Goal: Task Accomplishment & Management: Manage account settings

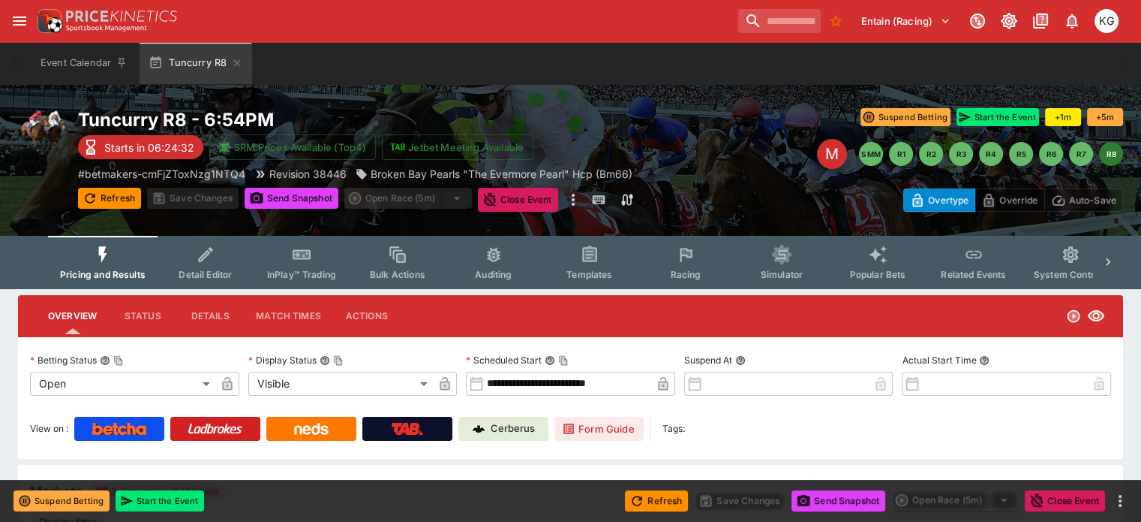
click at [701, 273] on span "Racing" at bounding box center [685, 274] width 31 height 11
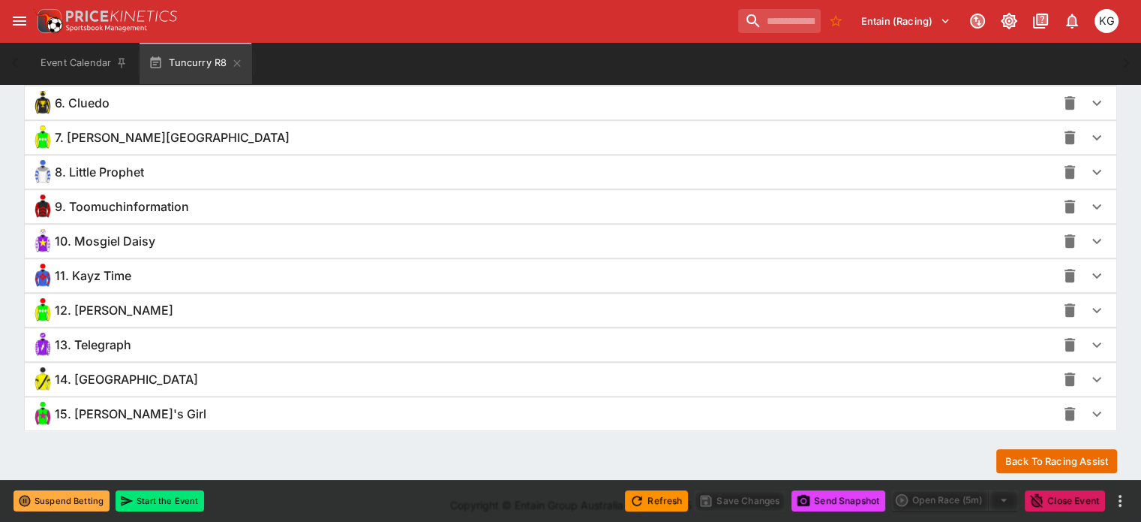
scroll to position [1351, 0]
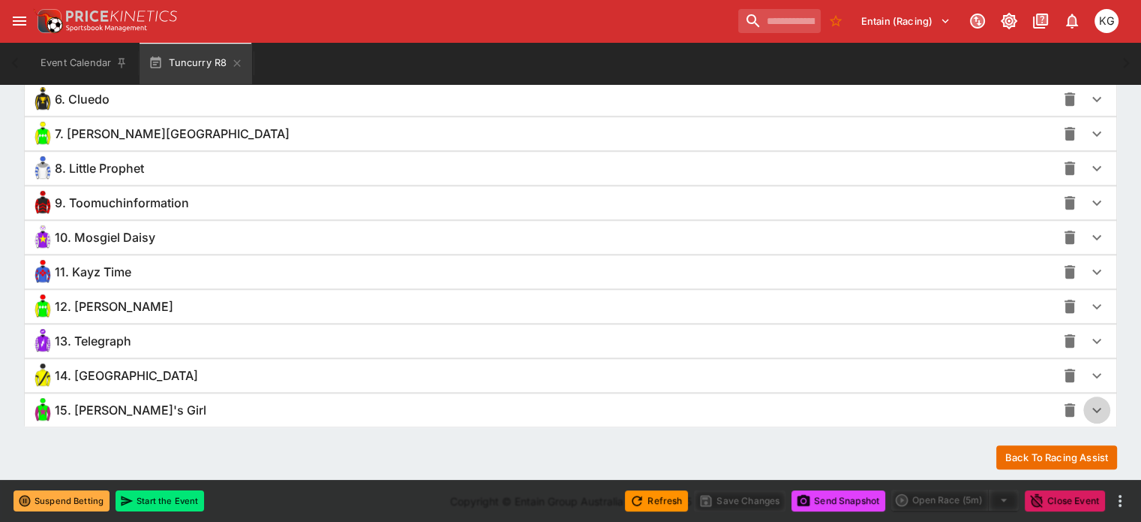
click at [1088, 401] on icon "button" at bounding box center [1097, 410] width 18 height 18
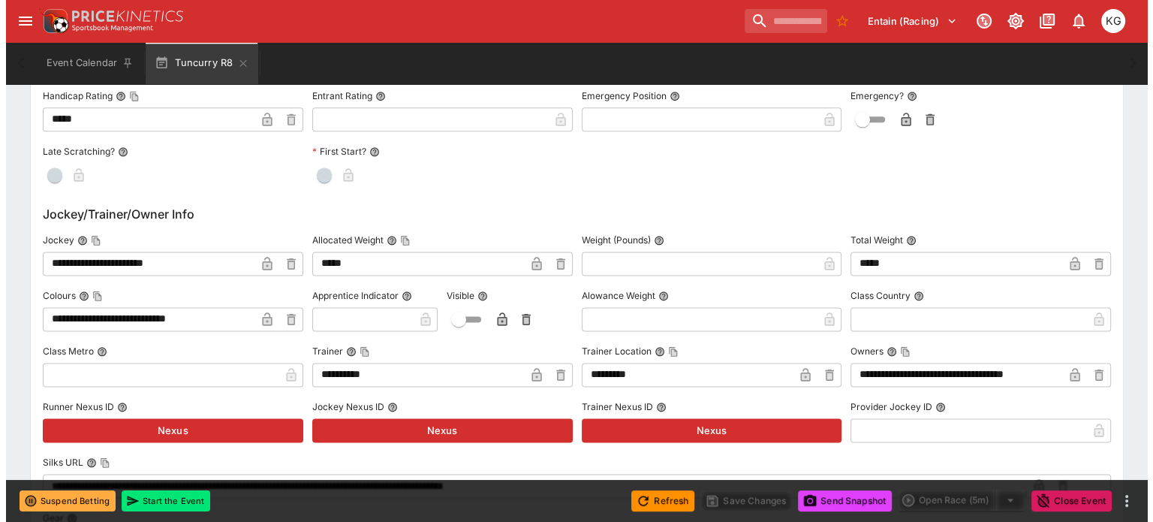
scroll to position [2026, 0]
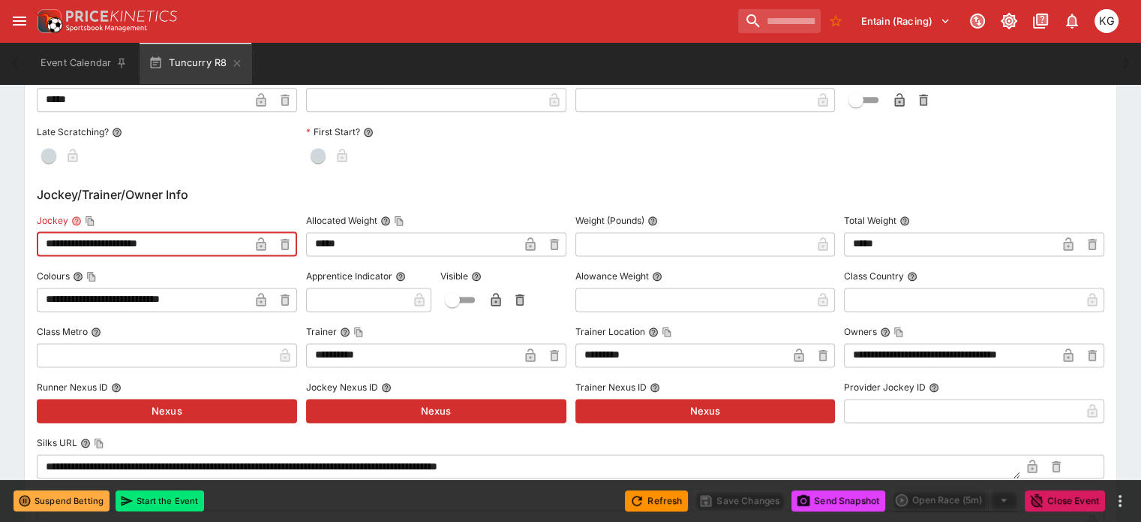
drag, startPoint x: 178, startPoint y: 241, endPoint x: 221, endPoint y: 227, distance: 44.9
click at [221, 232] on input "**********" at bounding box center [143, 244] width 212 height 24
type input "**********"
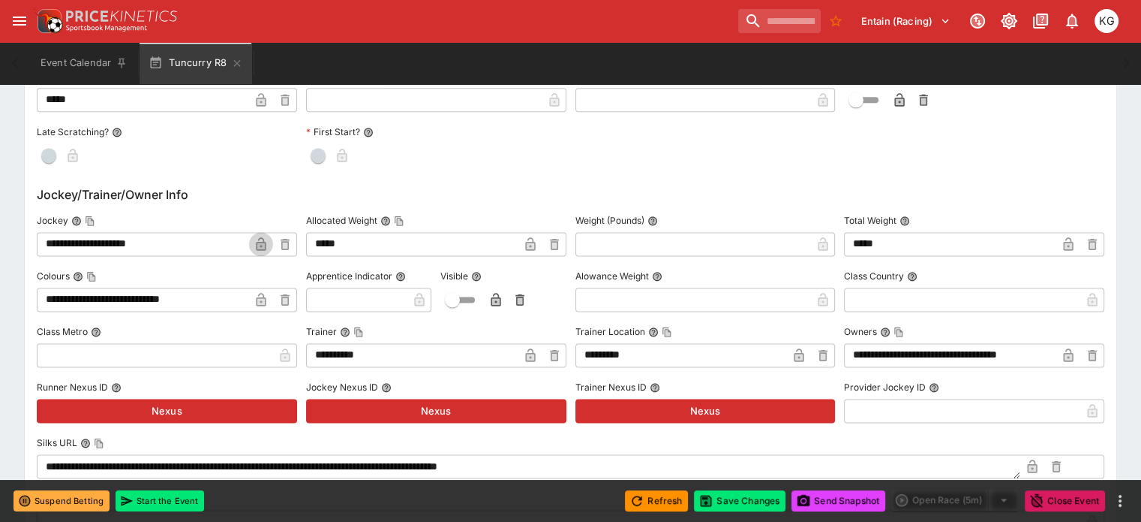
click at [265, 242] on icon "button" at bounding box center [261, 245] width 8 height 6
click at [733, 501] on button "Save Changes" at bounding box center [740, 500] width 92 height 21
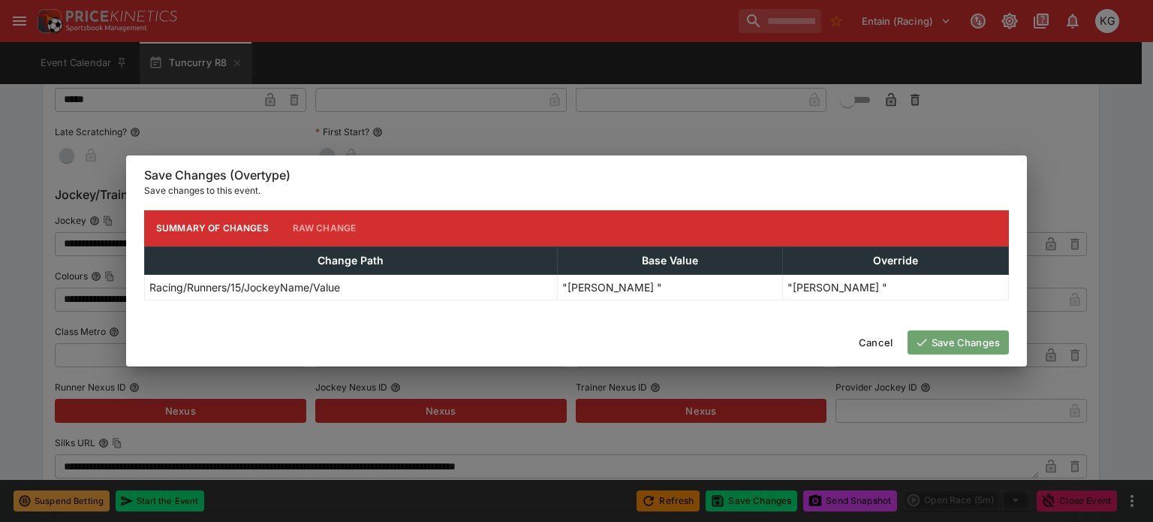
click at [941, 336] on button "Save Changes" at bounding box center [957, 342] width 101 height 24
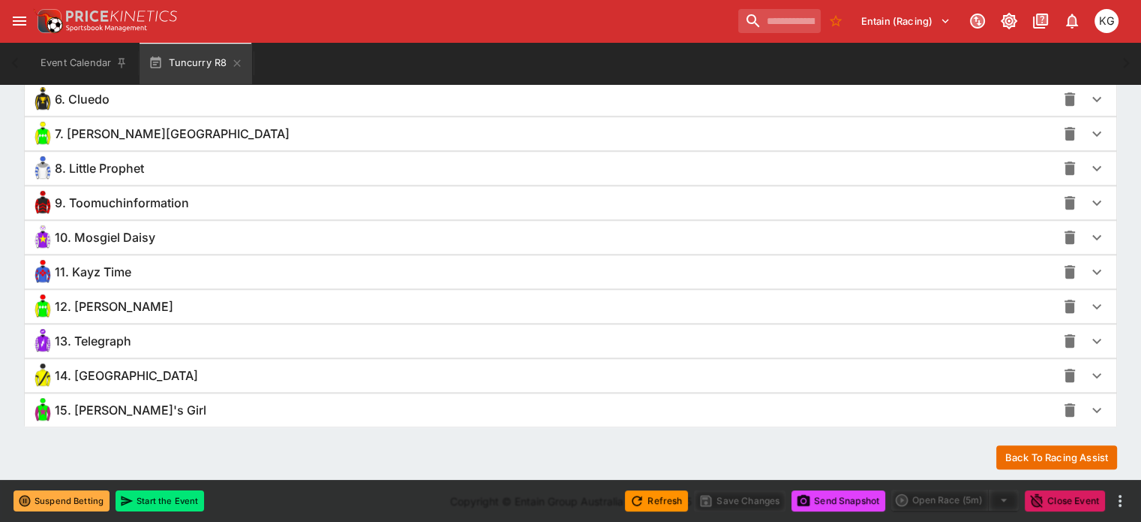
scroll to position [1351, 0]
click at [1088, 405] on icon "button" at bounding box center [1097, 410] width 18 height 18
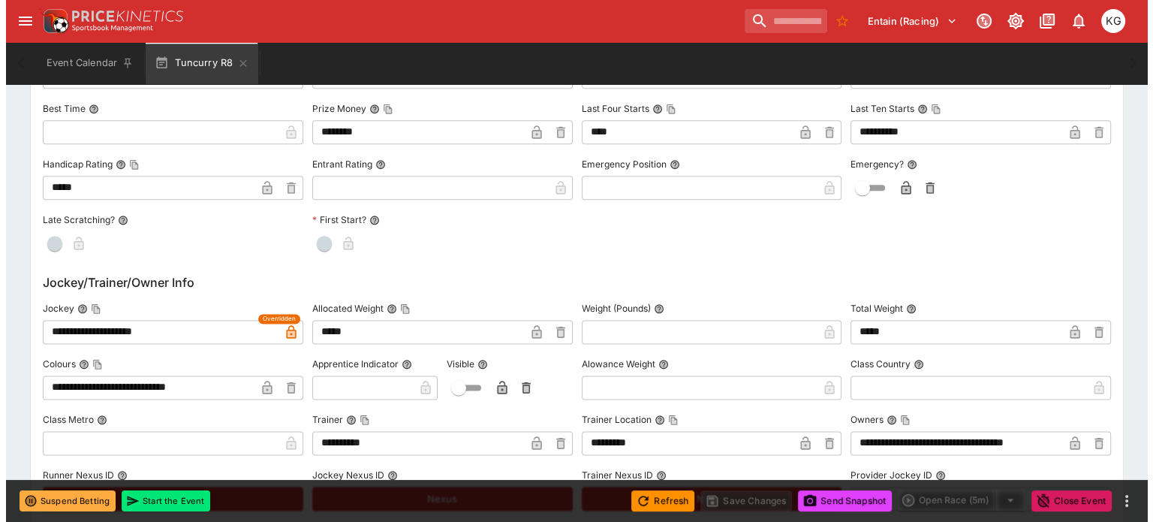
scroll to position [1951, 0]
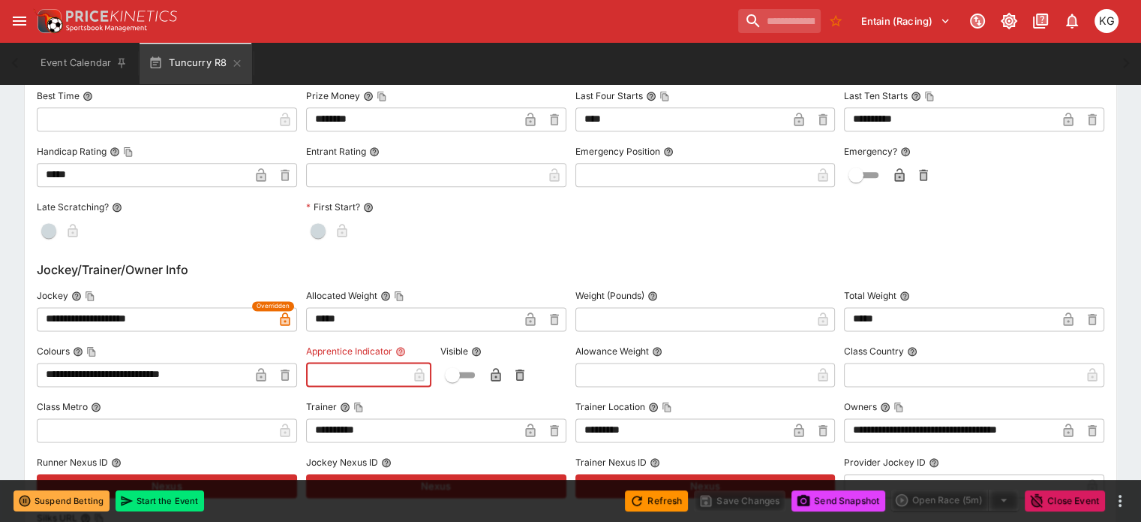
click at [368, 365] on input "text" at bounding box center [356, 374] width 101 height 24
type input "*"
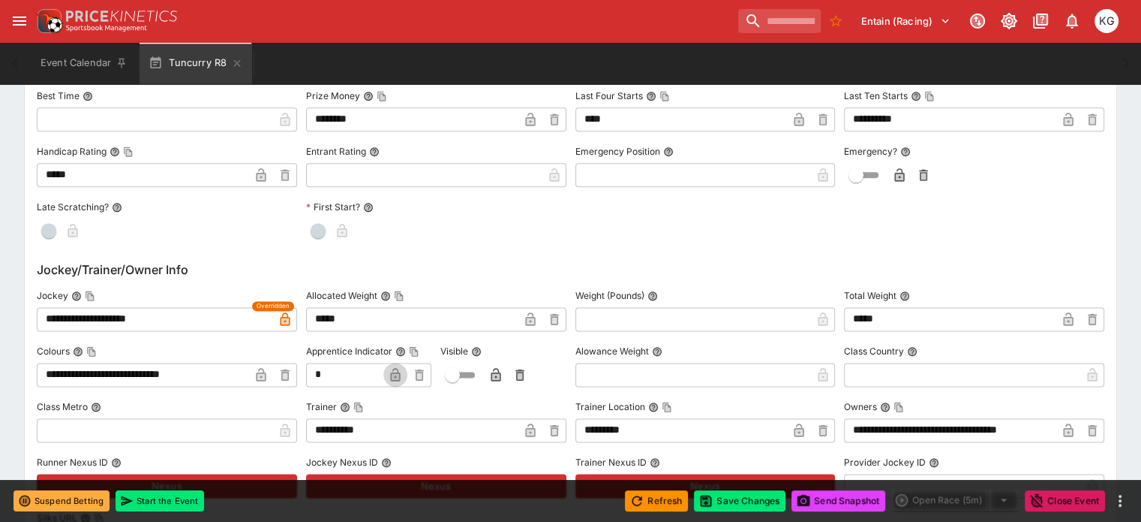
click at [400, 374] on icon "button" at bounding box center [395, 375] width 10 height 14
click at [499, 374] on icon "button" at bounding box center [496, 376] width 8 height 6
click at [608, 374] on input "text" at bounding box center [694, 374] width 236 height 24
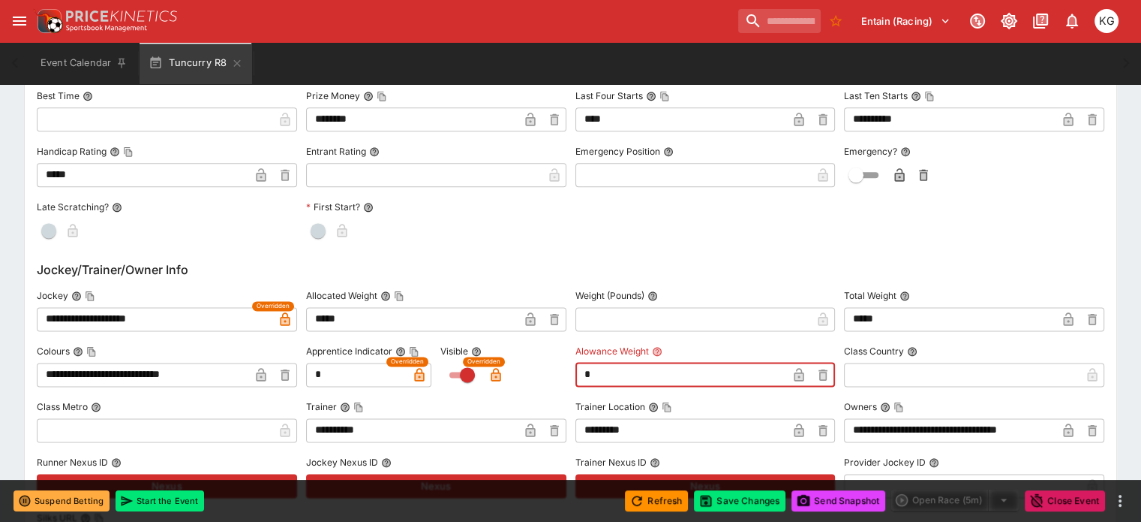
type input "****"
click at [795, 373] on icon "button" at bounding box center [799, 376] width 8 height 6
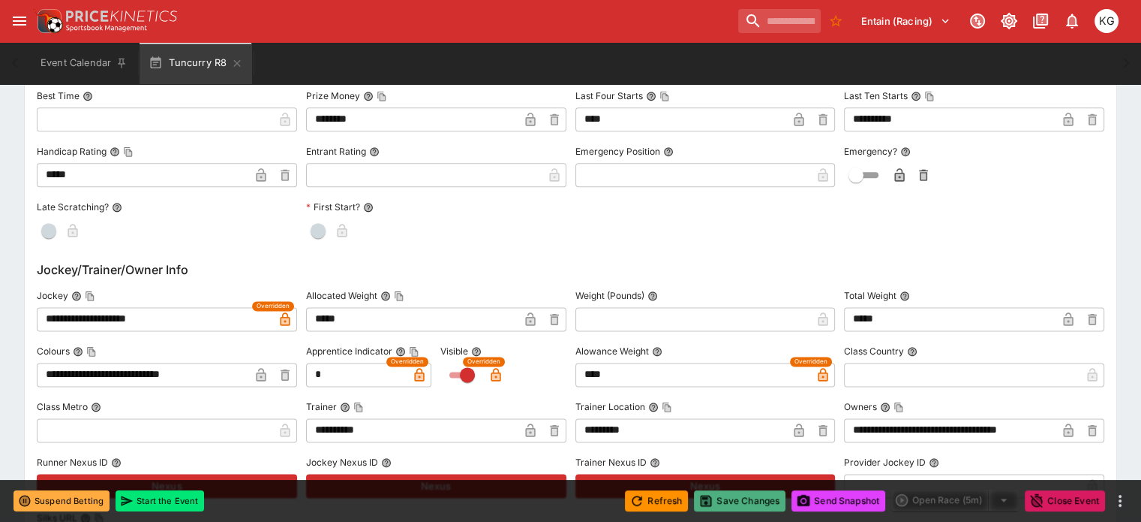
click at [741, 497] on button "Save Changes" at bounding box center [740, 500] width 92 height 21
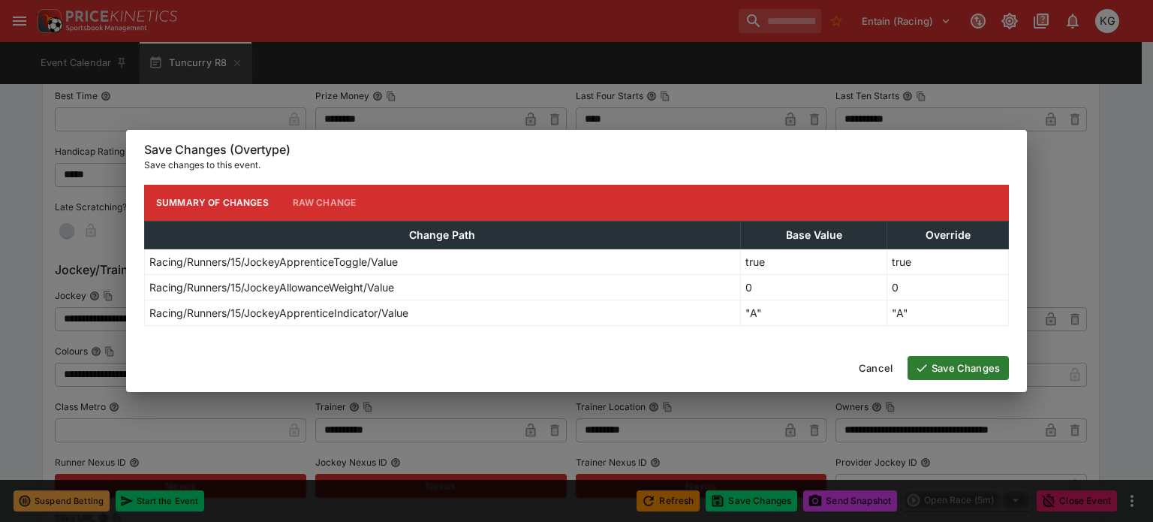
click at [943, 365] on button "Save Changes" at bounding box center [957, 368] width 101 height 24
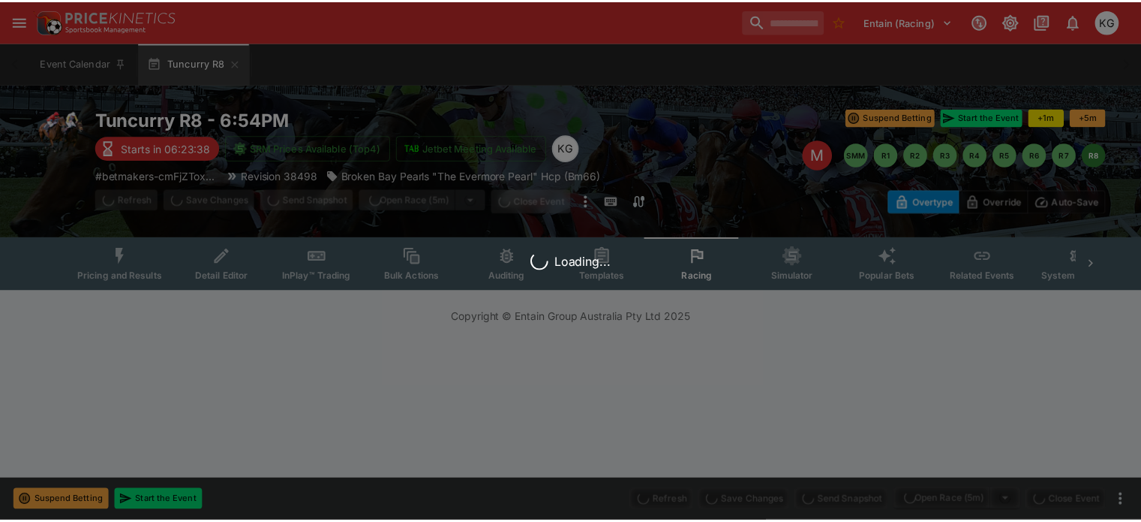
scroll to position [0, 0]
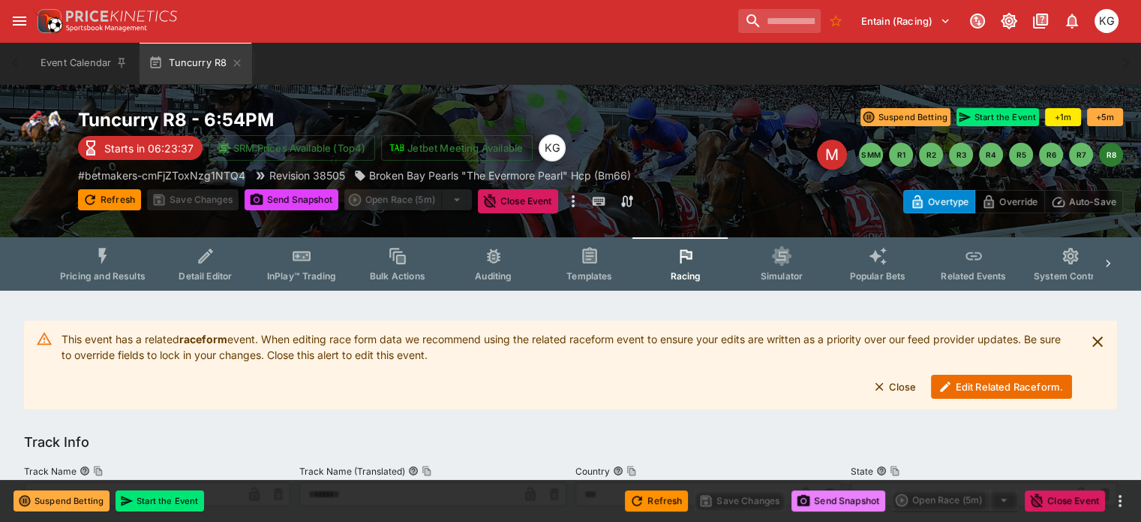
click at [838, 491] on button "Send Snapshot" at bounding box center [839, 500] width 94 height 21
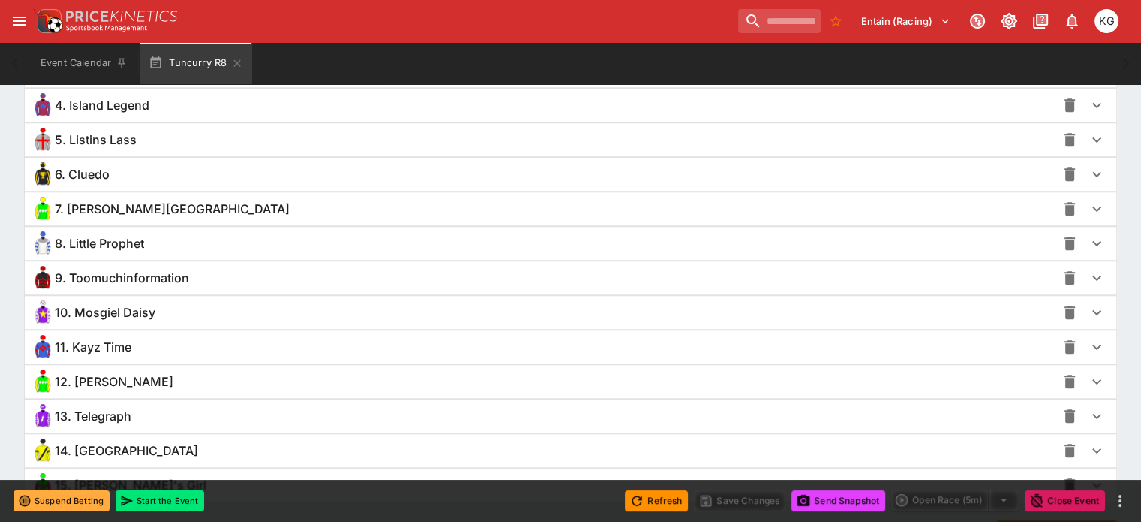
scroll to position [1351, 0]
